Goal: Task Accomplishment & Management: Manage account settings

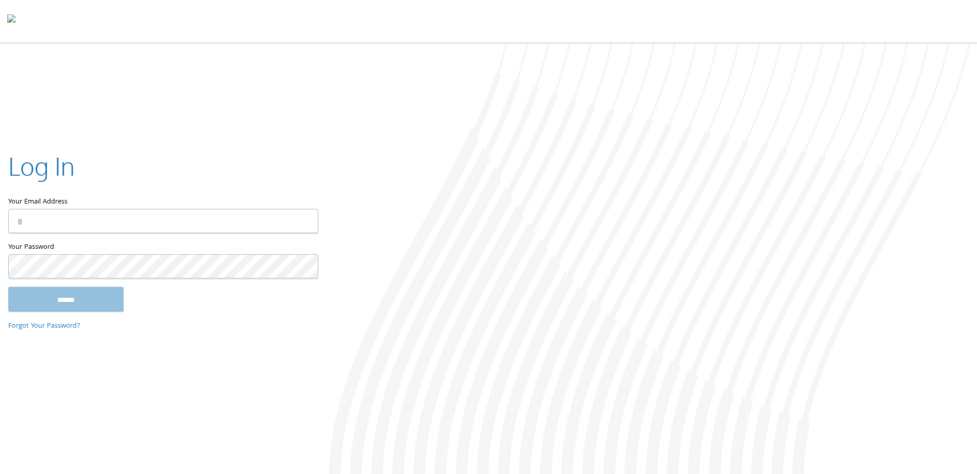
type input "**********"
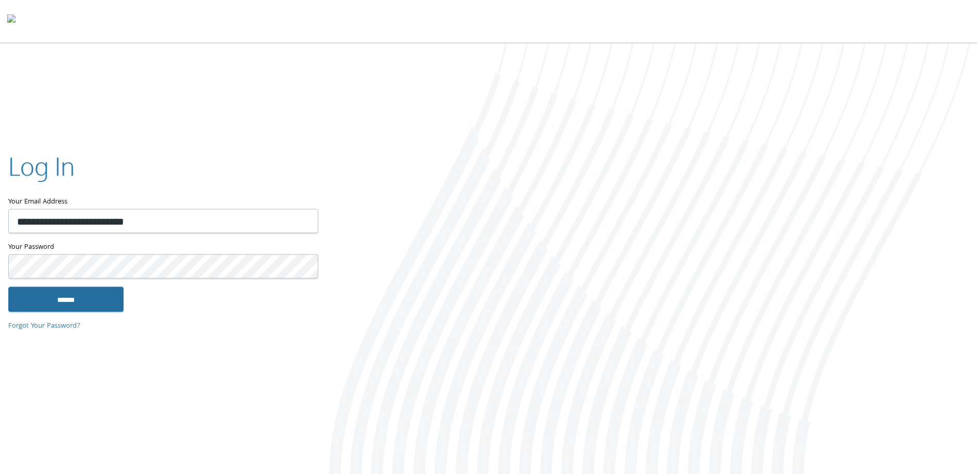
click at [91, 304] on input "******" at bounding box center [65, 299] width 115 height 25
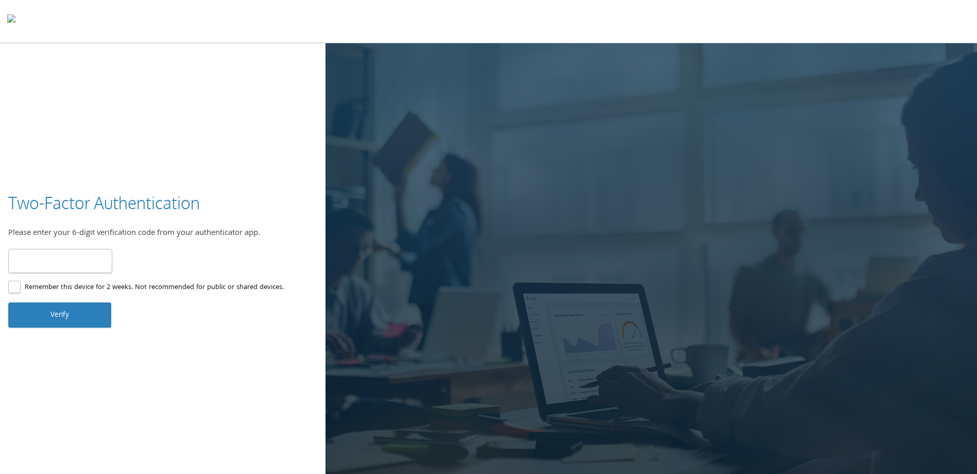
type input "******"
click at [61, 318] on button "Verify" at bounding box center [59, 314] width 103 height 25
